Goal: Navigation & Orientation: Find specific page/section

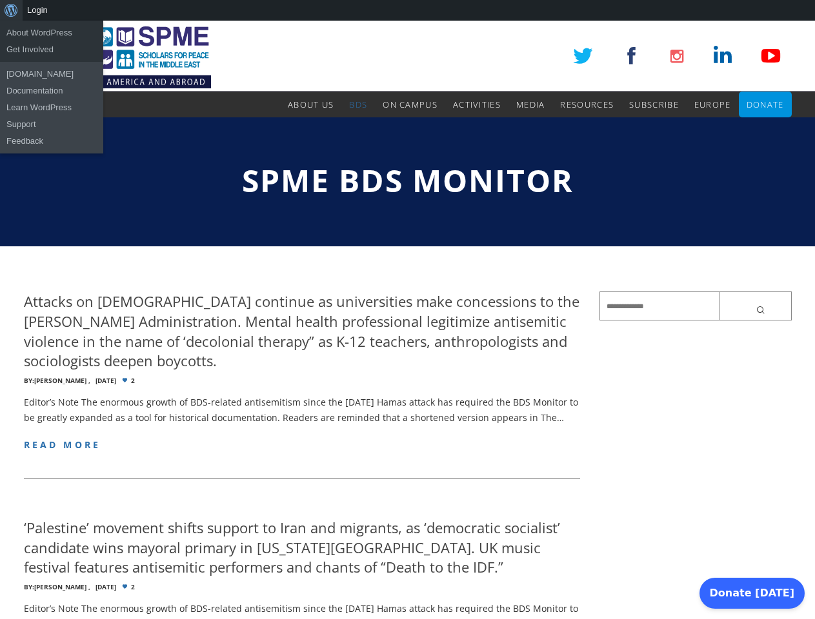
click at [407, 10] on div "About WordPress About WordPress Get Involved WordPress.org Documentation Learn …" at bounding box center [407, 10] width 815 height 21
